Goal: Task Accomplishment & Management: Complete application form

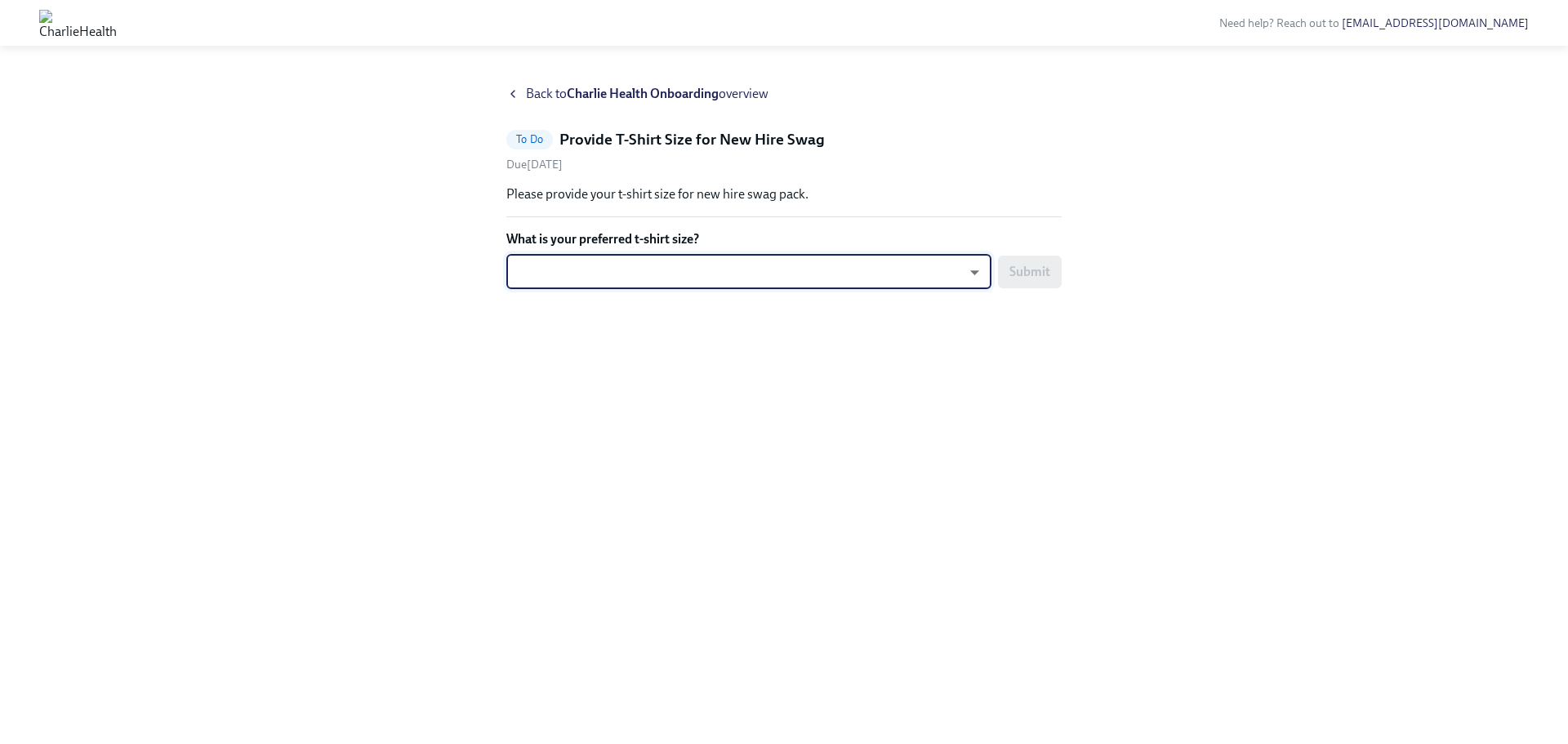
click at [822, 265] on body "Need help? Reach out to hr@charliehealth.com Back to Charlie Health Onboarding …" at bounding box center [784, 372] width 1568 height 744
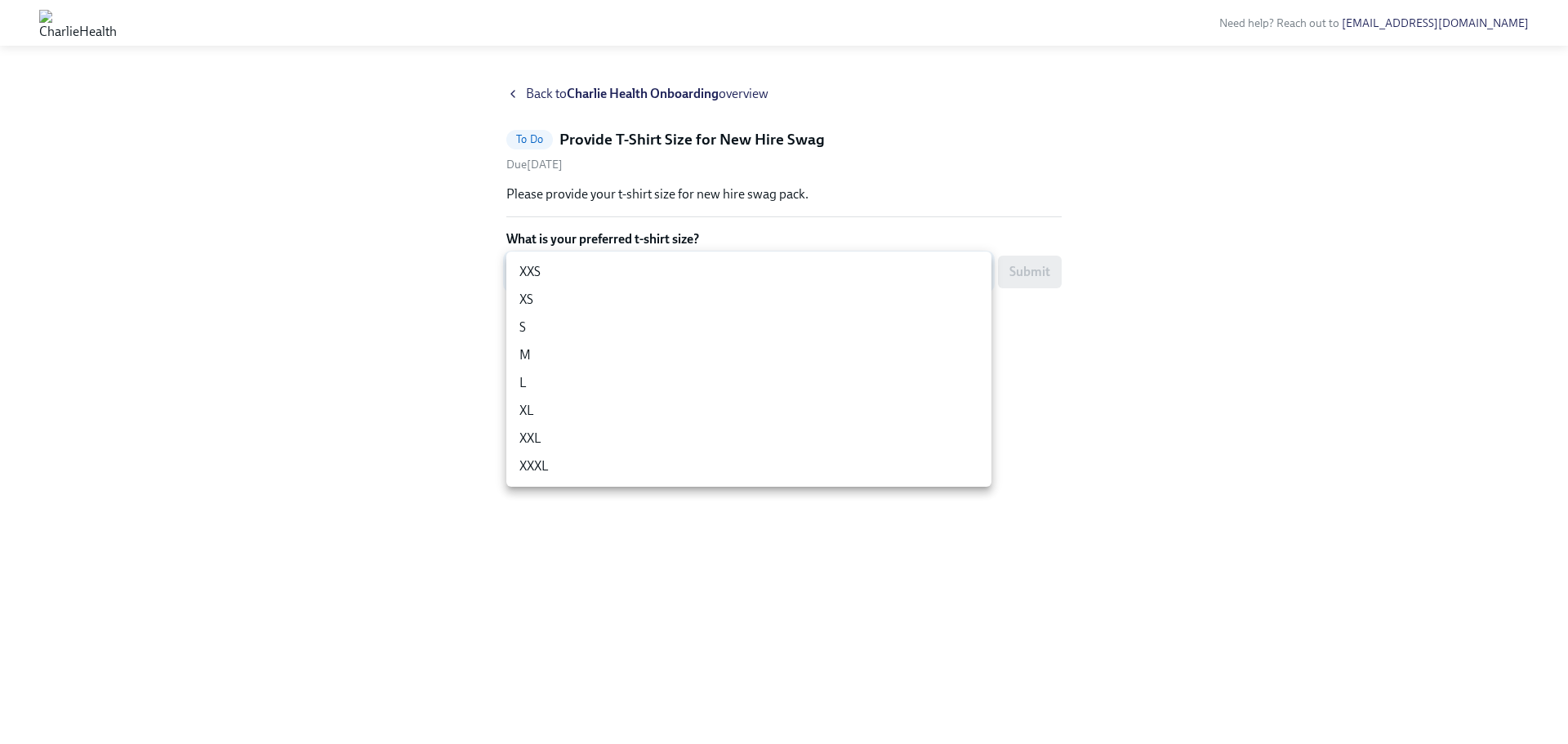
click at [589, 387] on li "L" at bounding box center [748, 383] width 485 height 28
type input "-gFL8YKG_"
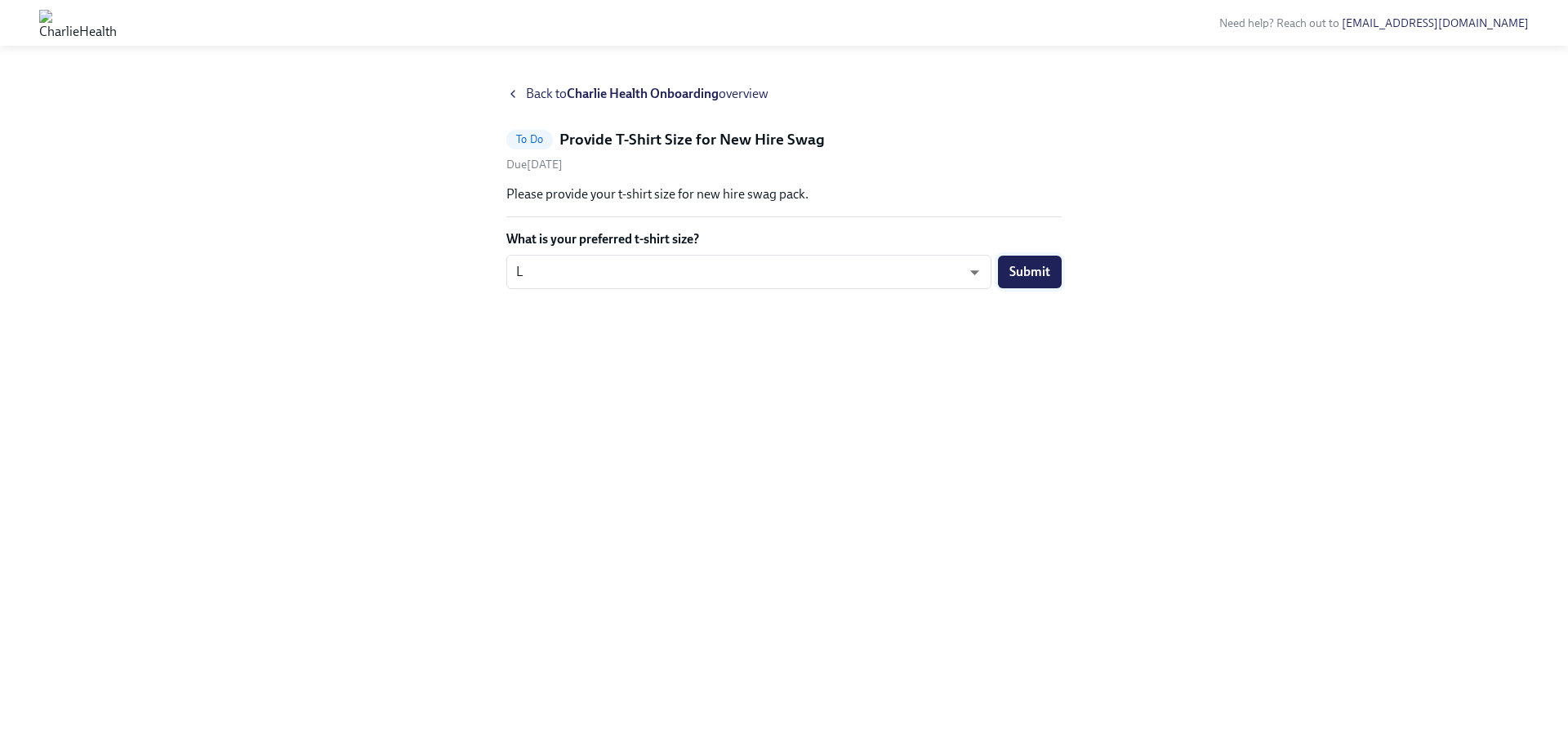
click at [1018, 273] on span "Submit" at bounding box center [1029, 272] width 41 height 16
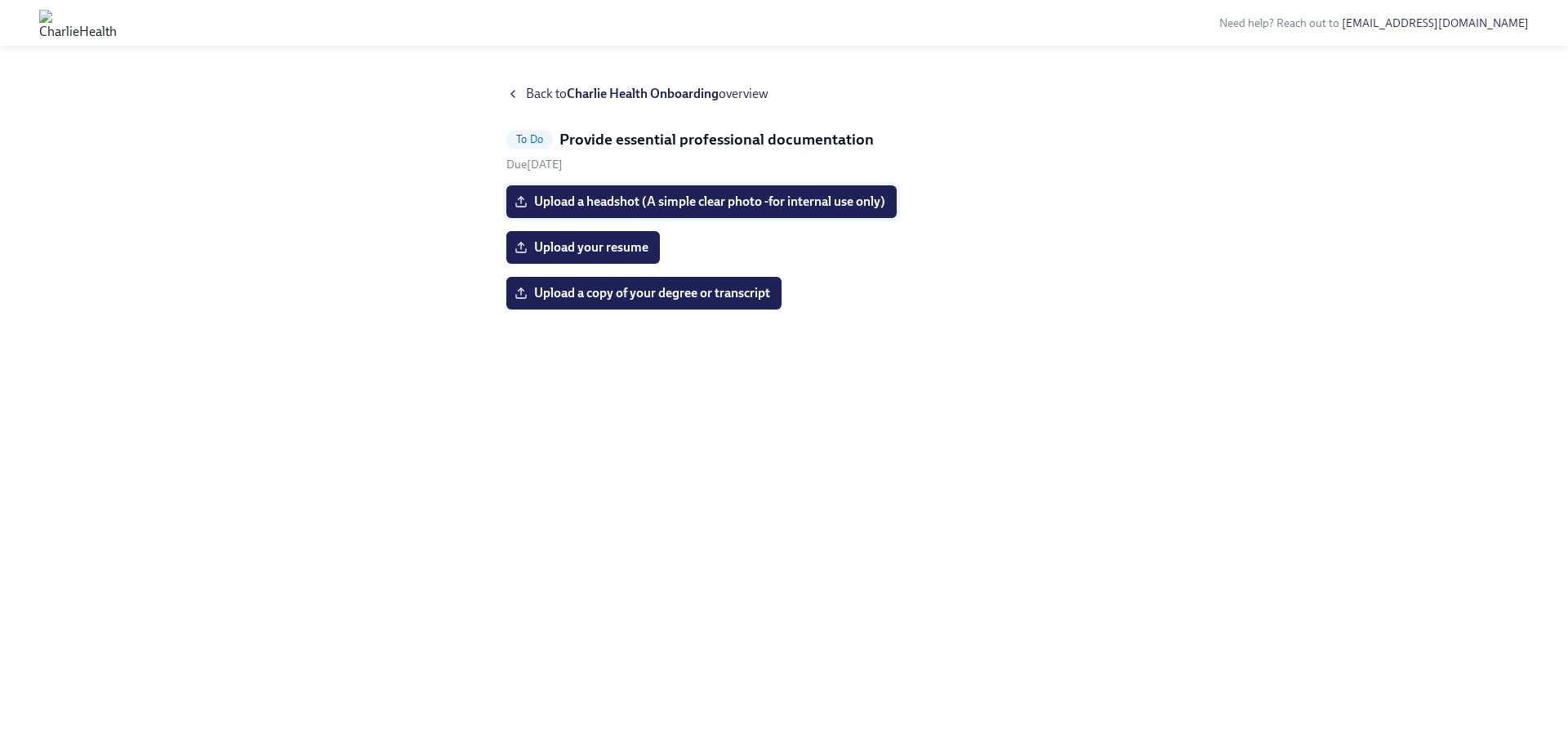
click at [616, 202] on span "Upload a headshot (A simple clear photo -for internal use only)" at bounding box center [701, 201] width 367 height 16
click at [0, 0] on input "Upload a headshot (A simple clear photo -for internal use only)" at bounding box center [0, 0] width 0 height 0
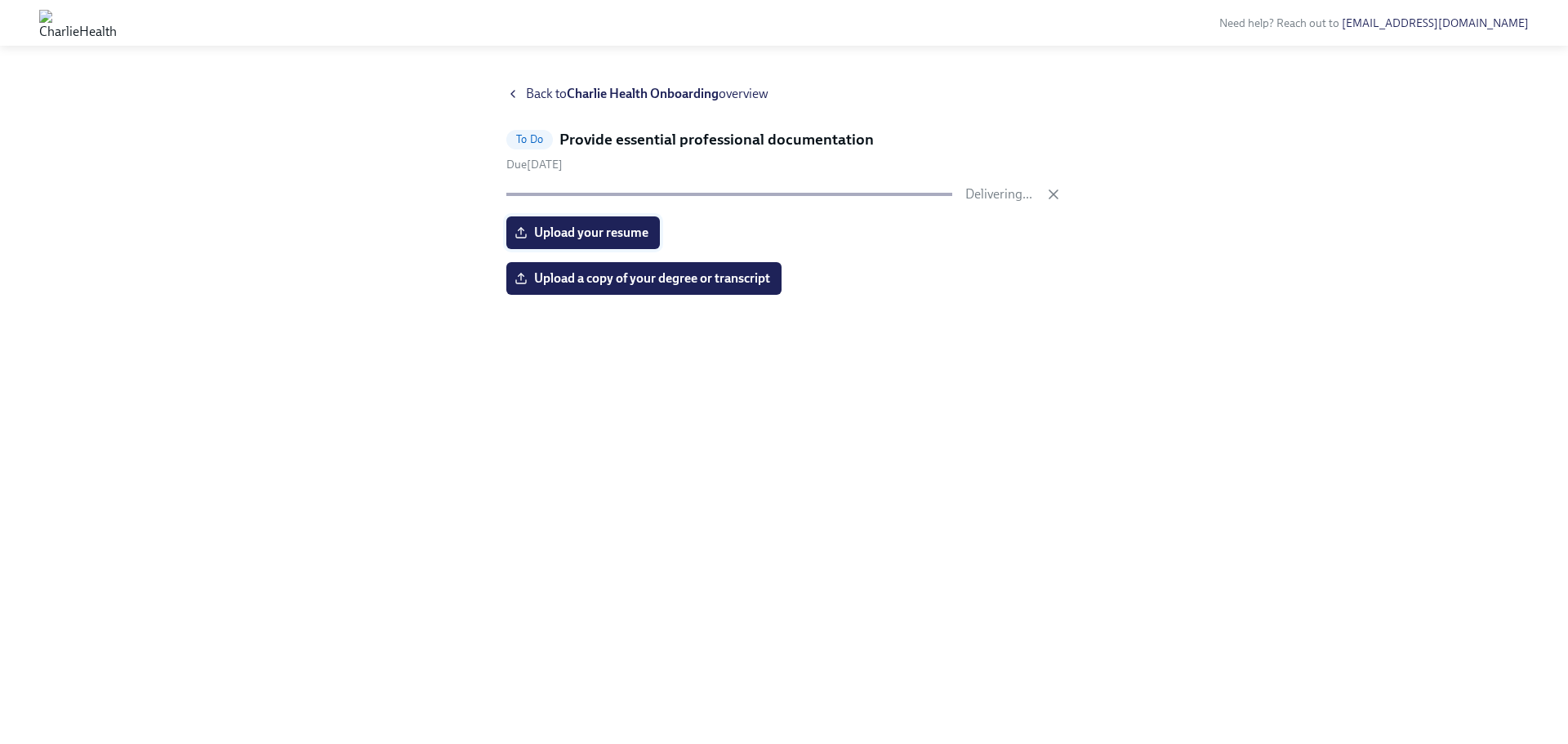
click at [560, 231] on span "Upload your resume" at bounding box center [583, 233] width 131 height 16
click at [0, 0] on input "Upload your resume" at bounding box center [0, 0] width 0 height 0
